Goal: Navigation & Orientation: Find specific page/section

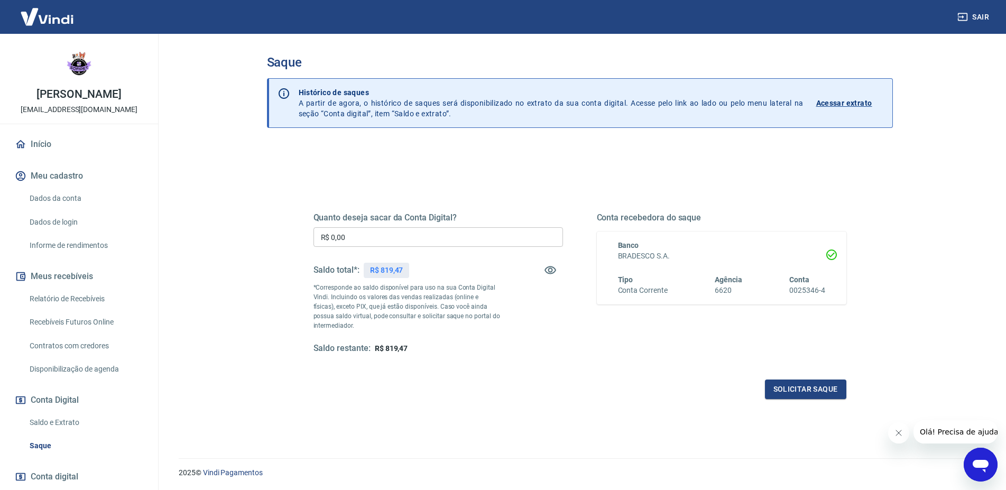
click at [51, 141] on link "Início" at bounding box center [79, 144] width 133 height 23
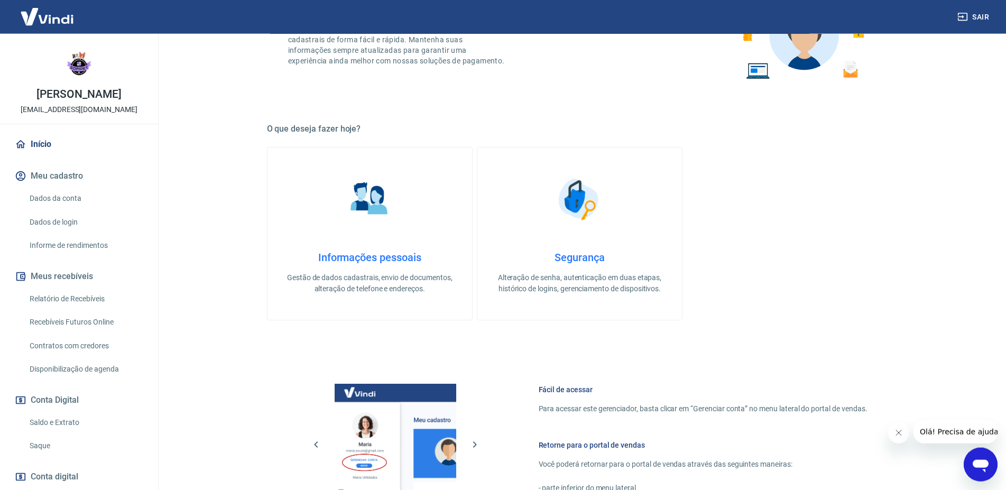
scroll to position [412, 0]
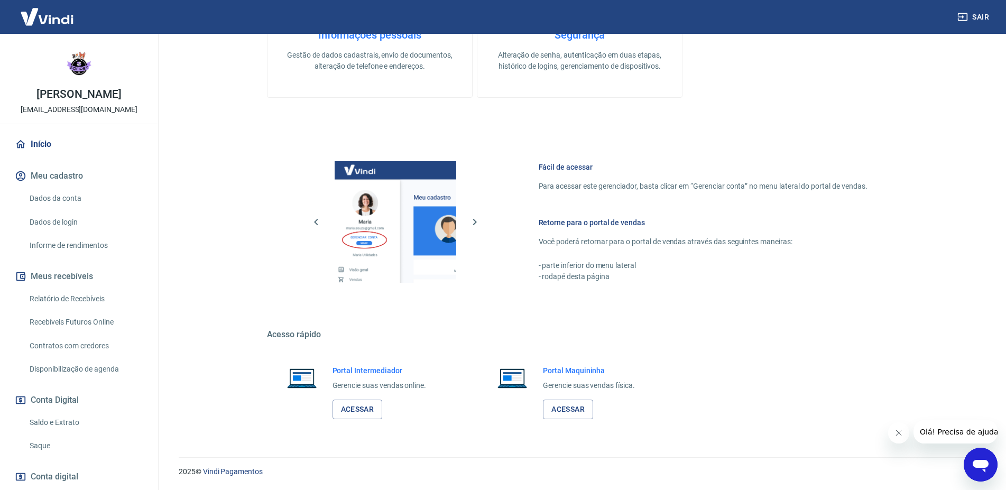
click at [361, 397] on div "Portal Intermediador Gerencie suas vendas online. Acessar" at bounding box center [380, 392] width 94 height 54
click at [367, 400] on link "Acessar" at bounding box center [358, 410] width 50 height 20
click at [53, 143] on link "Início" at bounding box center [79, 144] width 133 height 23
